Goal: Task Accomplishment & Management: Manage account settings

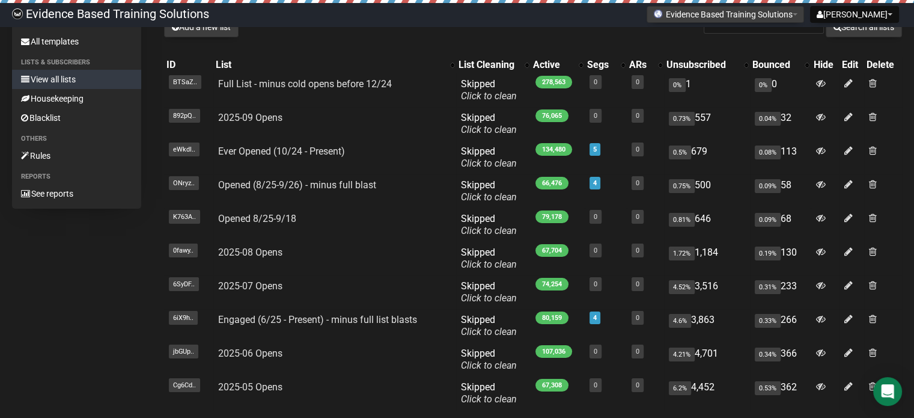
scroll to position [186, 0]
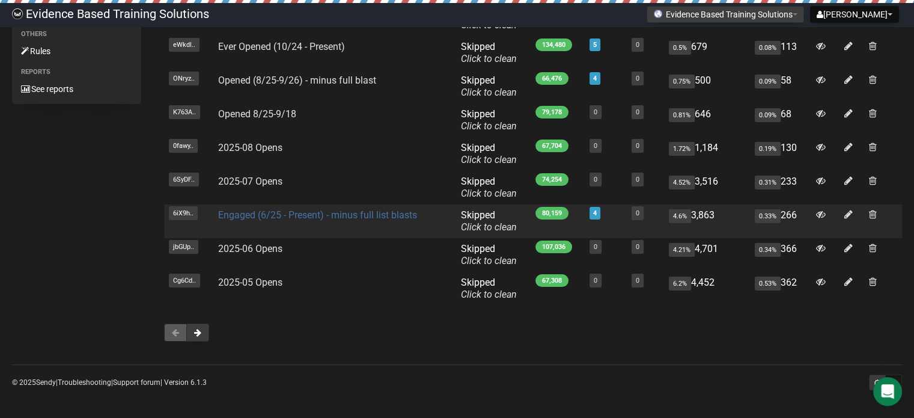
click at [299, 220] on link "Engaged (6/25 - Present) - minus full list blasts" at bounding box center [317, 214] width 199 height 11
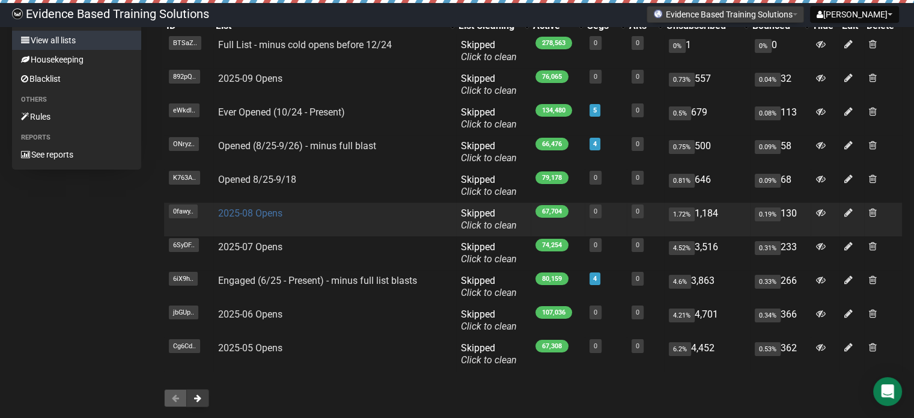
scroll to position [60, 0]
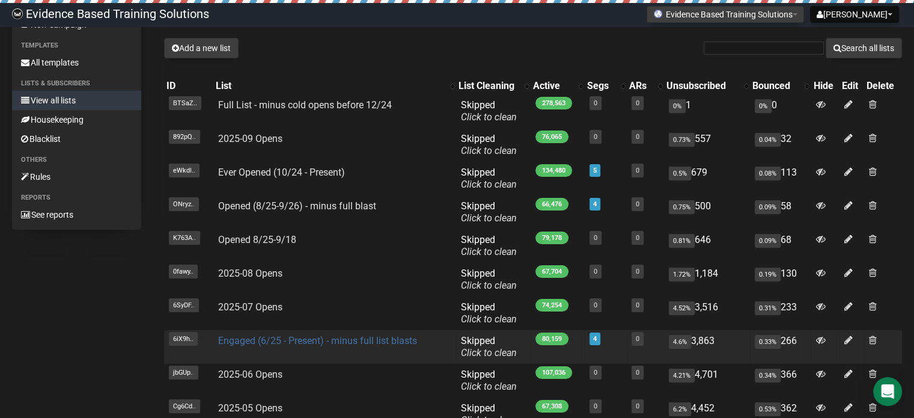
click at [276, 338] on link "Engaged (6/25 - Present) - minus full list blasts" at bounding box center [317, 340] width 199 height 11
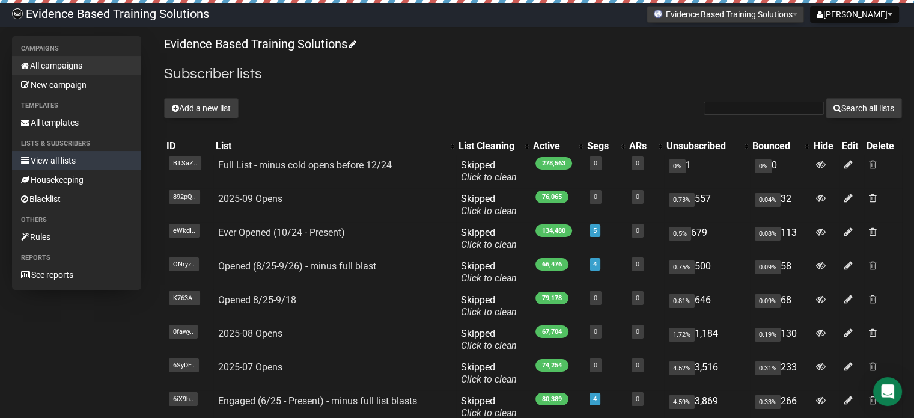
click at [56, 67] on link "All campaigns" at bounding box center [76, 65] width 129 height 19
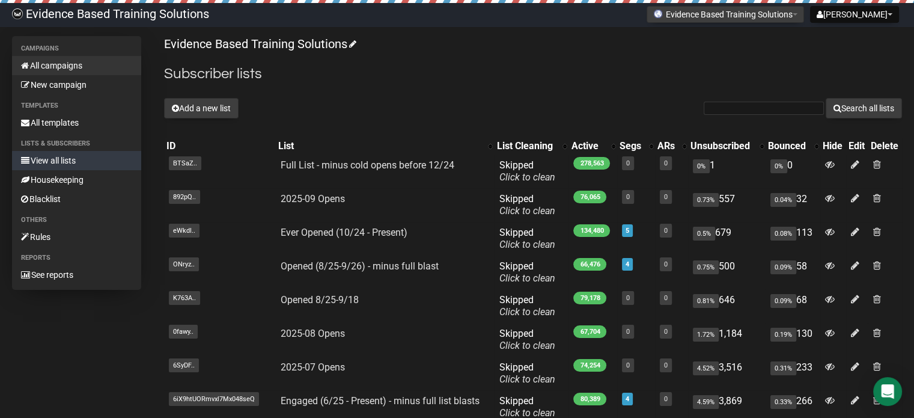
click at [64, 58] on link "All campaigns" at bounding box center [76, 65] width 129 height 19
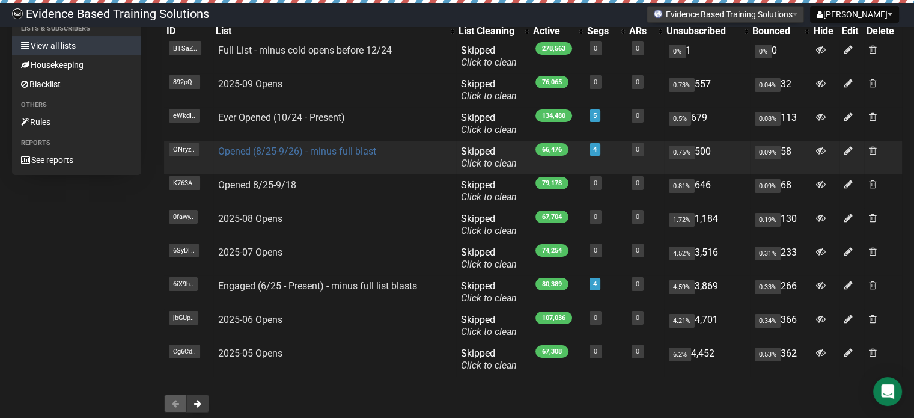
scroll to position [120, 0]
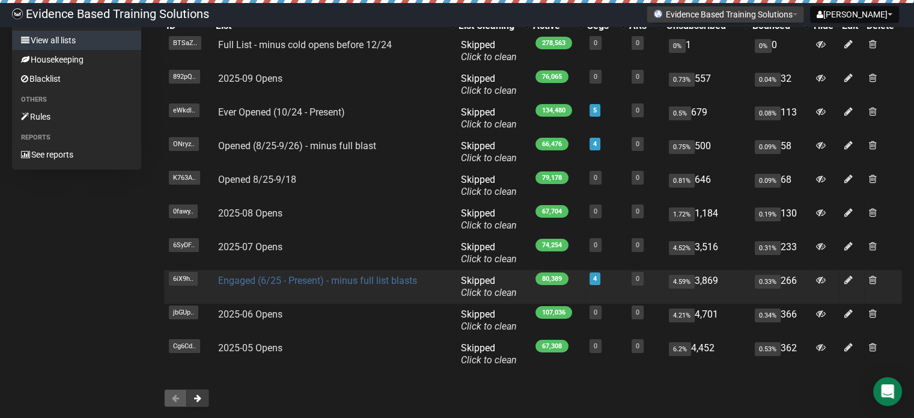
click at [261, 278] on link "Engaged (6/25 - Present) - minus full list blasts" at bounding box center [317, 280] width 199 height 11
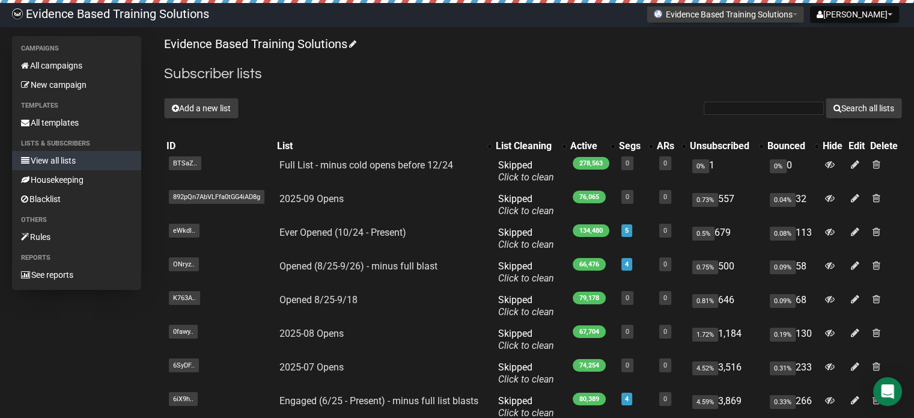
click at [50, 156] on link "View all lists" at bounding box center [76, 160] width 129 height 19
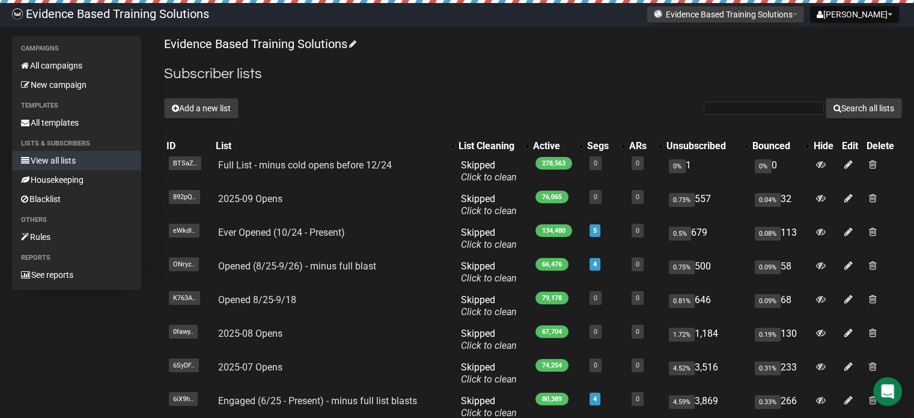
click at [642, 99] on div "Add a new list Search all lists" at bounding box center [533, 108] width 738 height 20
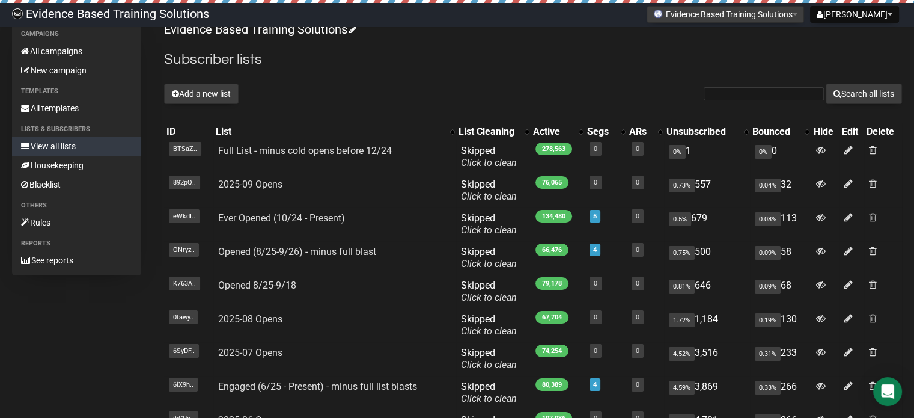
scroll to position [5, 0]
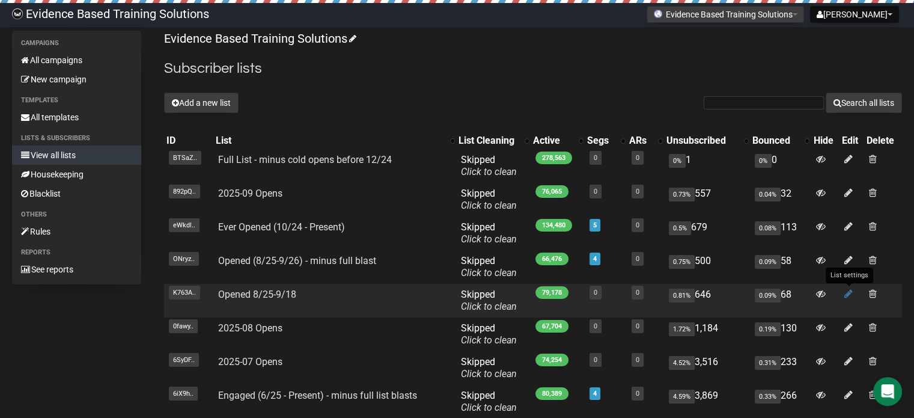
click at [848, 291] on icon at bounding box center [848, 293] width 8 height 10
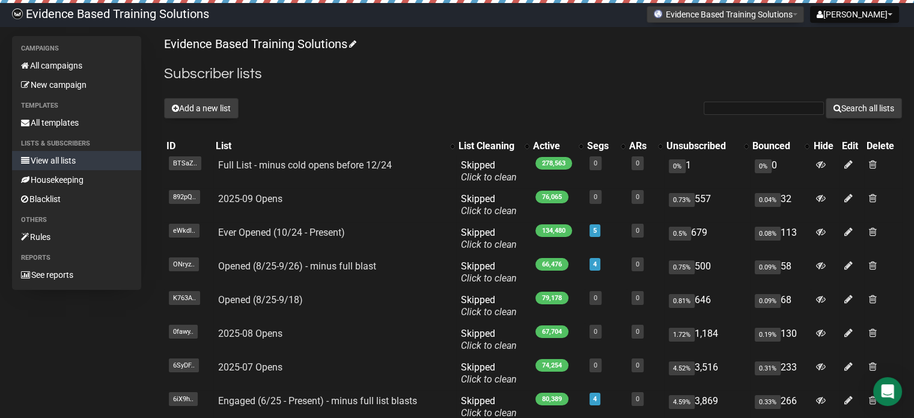
click at [820, 66] on h2 "Subscriber lists" at bounding box center [533, 74] width 738 height 22
drag, startPoint x: 166, startPoint y: 72, endPoint x: 310, endPoint y: 78, distance: 144.3
click at [310, 78] on h2 "Subscriber lists" at bounding box center [533, 74] width 738 height 22
drag, startPoint x: 334, startPoint y: 69, endPoint x: 147, endPoint y: 64, distance: 187.5
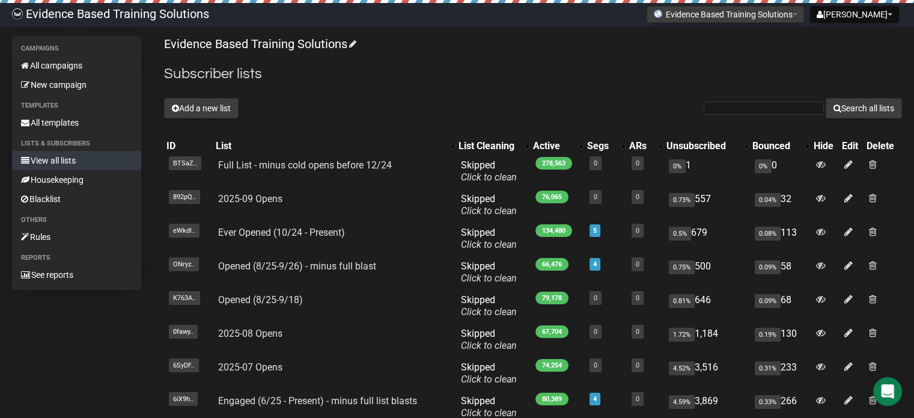
click at [147, 64] on div "Campaigns All campaigns New campaign Templates All templates Lists & subscriber…" at bounding box center [457, 287] width 890 height 503
click at [155, 67] on div "Campaigns All campaigns New campaign Templates All templates Lists & subscriber…" at bounding box center [457, 287] width 890 height 503
drag, startPoint x: 165, startPoint y: 72, endPoint x: 310, endPoint y: 70, distance: 145.4
click at [310, 70] on h2 "Subscriber lists" at bounding box center [533, 74] width 738 height 22
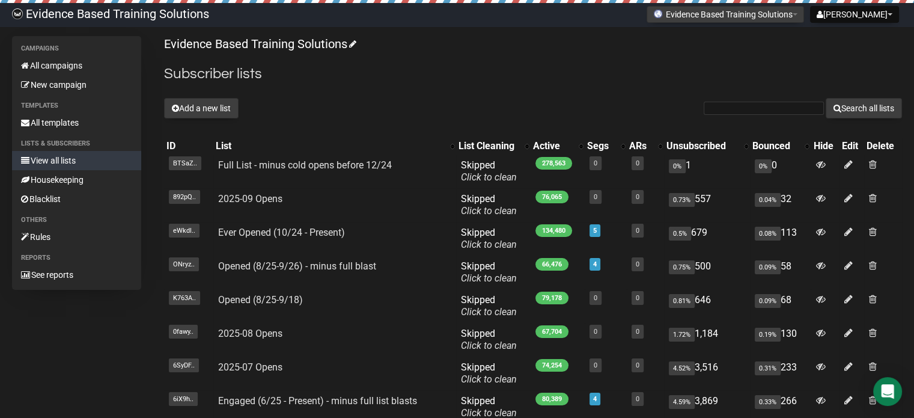
drag, startPoint x: 330, startPoint y: 71, endPoint x: 151, endPoint y: 67, distance: 179.1
click at [151, 67] on div "Campaigns All campaigns New campaign Templates All templates Lists & subscriber…" at bounding box center [457, 287] width 890 height 503
click at [161, 69] on div "Campaigns All campaigns New campaign Templates All templates Lists & subscriber…" at bounding box center [457, 287] width 890 height 503
drag, startPoint x: 163, startPoint y: 76, endPoint x: 311, endPoint y: 69, distance: 148.0
click at [311, 69] on h2 "Subscriber lists" at bounding box center [533, 74] width 738 height 22
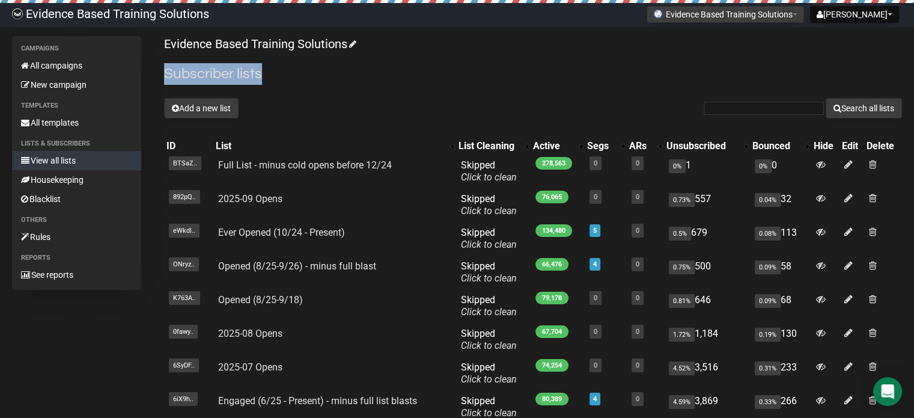
click at [311, 69] on h2 "Subscriber lists" at bounding box center [533, 74] width 738 height 22
drag, startPoint x: 311, startPoint y: 69, endPoint x: 170, endPoint y: 68, distance: 141.2
click at [170, 68] on h2 "Subscriber lists" at bounding box center [533, 74] width 738 height 22
click at [165, 69] on h2 "Subscriber lists" at bounding box center [533, 74] width 738 height 22
drag, startPoint x: 163, startPoint y: 70, endPoint x: 317, endPoint y: 66, distance: 153.9
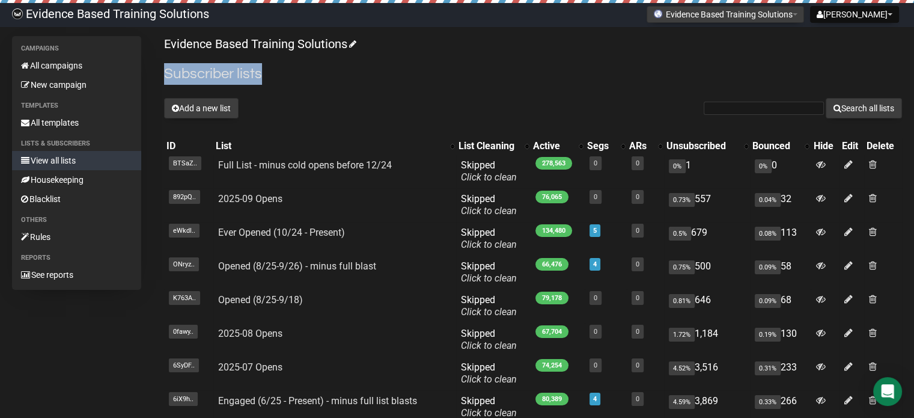
click at [317, 66] on div "Campaigns All campaigns New campaign Templates All templates Lists & subscriber…" at bounding box center [457, 287] width 890 height 503
click at [317, 66] on h2 "Subscriber lists" at bounding box center [533, 74] width 738 height 22
drag, startPoint x: 320, startPoint y: 70, endPoint x: 143, endPoint y: 65, distance: 176.7
click at [143, 65] on div "Campaigns All campaigns New campaign Templates All templates Lists & subscriber…" at bounding box center [457, 287] width 890 height 503
click at [150, 68] on div "Campaigns All campaigns New campaign Templates All templates Lists & subscriber…" at bounding box center [457, 287] width 890 height 503
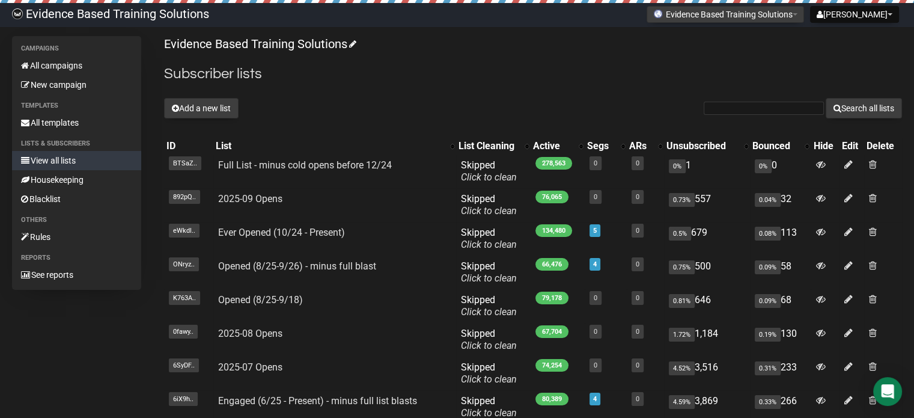
click at [169, 75] on h2 "Subscriber lists" at bounding box center [533, 74] width 738 height 22
drag, startPoint x: 164, startPoint y: 72, endPoint x: 289, endPoint y: 73, distance: 125.0
click at [289, 73] on h2 "Subscriber lists" at bounding box center [533, 74] width 738 height 22
drag, startPoint x: 289, startPoint y: 73, endPoint x: 158, endPoint y: 70, distance: 131.0
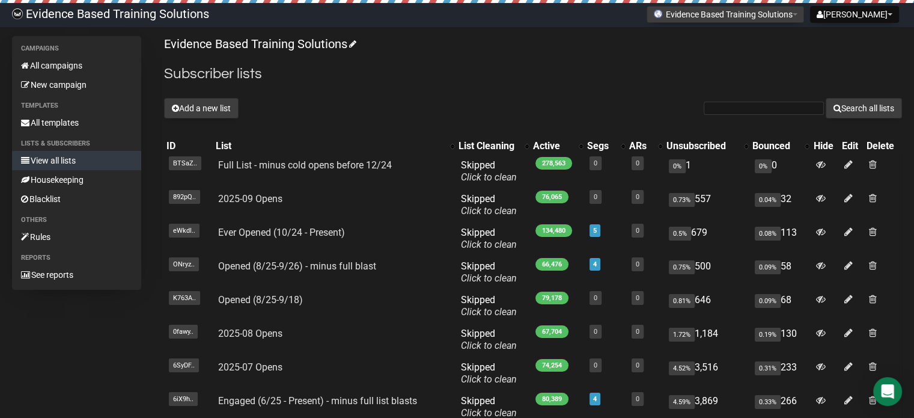
click at [158, 70] on div "Campaigns All campaigns New campaign Templates All templates Lists & subscriber…" at bounding box center [457, 287] width 890 height 503
drag, startPoint x: 164, startPoint y: 70, endPoint x: 326, endPoint y: 70, distance: 162.2
click at [326, 70] on h2 "Subscriber lists" at bounding box center [533, 74] width 738 height 22
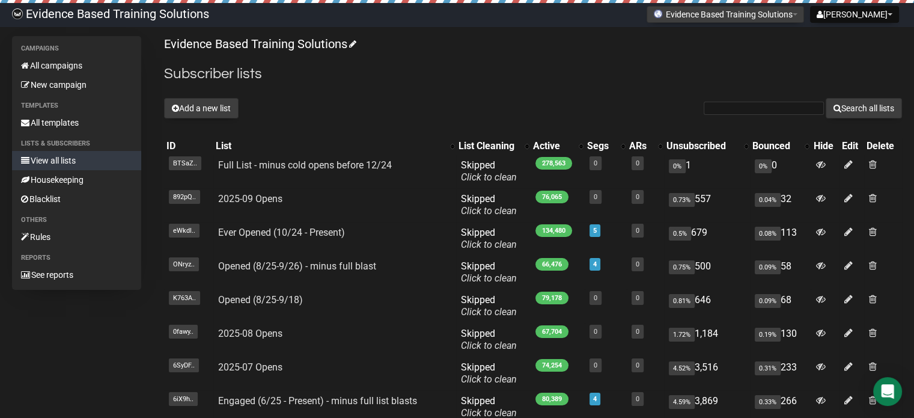
click at [683, 58] on div "Evidence Based Training Solutions Subscriber lists Add a new list Search all li…" at bounding box center [533, 287] width 738 height 503
click at [818, 52] on div "Evidence Based Training Solutions Subscriber lists Add a new list Search all li…" at bounding box center [533, 287] width 738 height 503
drag, startPoint x: 165, startPoint y: 72, endPoint x: 315, endPoint y: 72, distance: 150.2
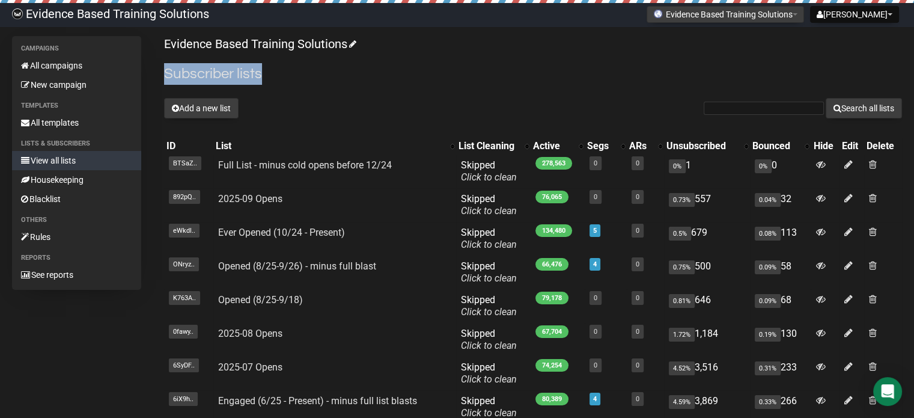
click at [315, 72] on h2 "Subscriber lists" at bounding box center [533, 74] width 738 height 22
drag, startPoint x: 163, startPoint y: 73, endPoint x: 334, endPoint y: 77, distance: 170.7
click at [334, 77] on h2 "Subscriber lists" at bounding box center [533, 74] width 738 height 22
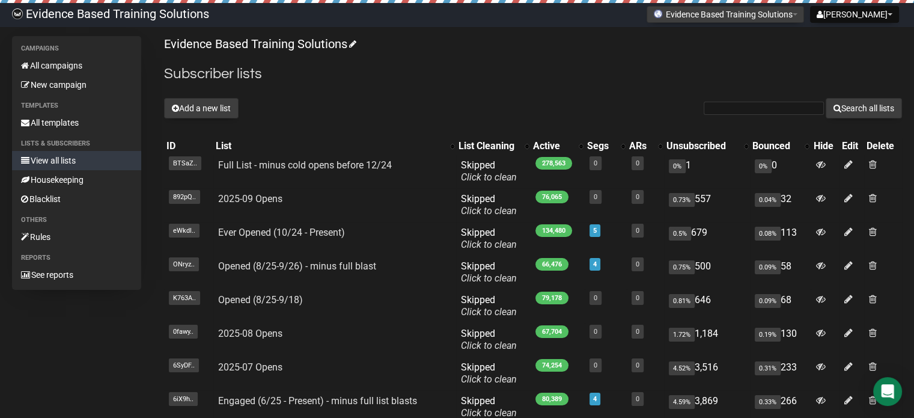
click at [434, 64] on h2 "Subscriber lists" at bounding box center [533, 74] width 738 height 22
drag, startPoint x: 166, startPoint y: 67, endPoint x: 283, endPoint y: 76, distance: 117.5
click at [283, 76] on h2 "Subscriber lists" at bounding box center [533, 74] width 738 height 22
click at [509, 39] on p "Evidence Based Training Solutions" at bounding box center [533, 44] width 738 height 16
